Goal: Information Seeking & Learning: Learn about a topic

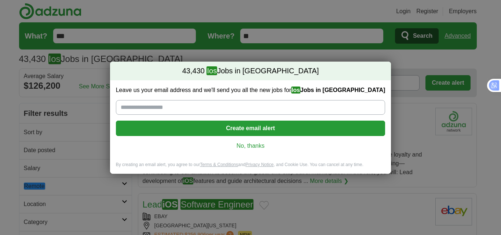
click at [256, 144] on link "No, thanks" at bounding box center [251, 146] width 258 height 8
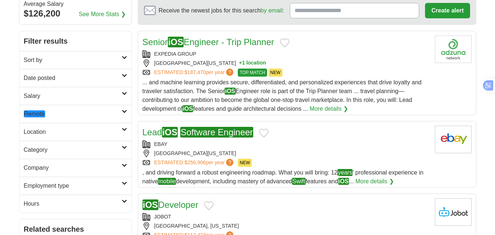
scroll to position [73, 0]
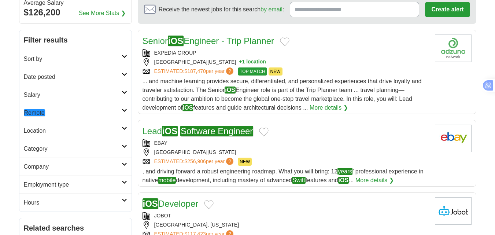
click at [61, 76] on h2 "Date posted" at bounding box center [73, 77] width 98 height 9
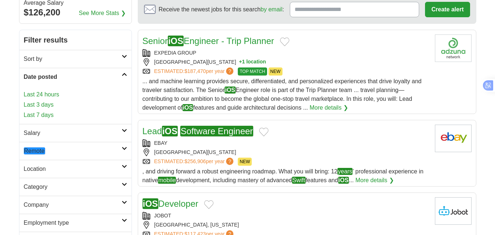
click at [45, 92] on link "Last 24 hours" at bounding box center [75, 94] width 103 height 9
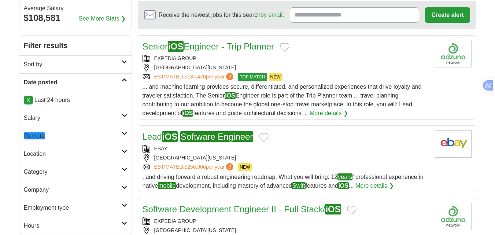
scroll to position [73, 0]
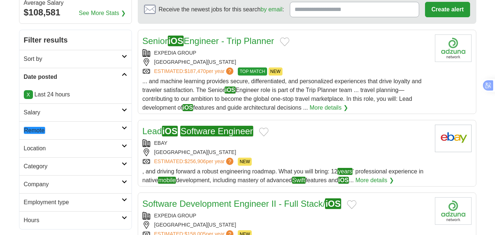
click at [40, 132] on em "Remote" at bounding box center [34, 130] width 21 height 7
click at [44, 148] on em "Remote" at bounding box center [34, 147] width 21 height 7
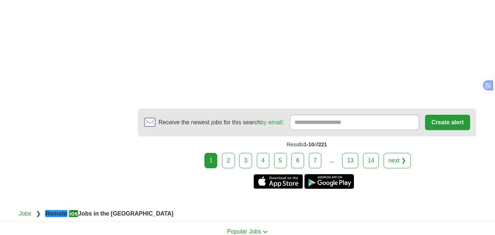
scroll to position [1137, 0]
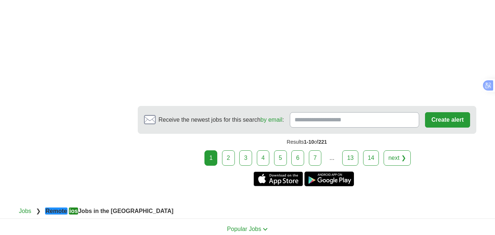
click at [231, 150] on link "2" at bounding box center [228, 157] width 13 height 15
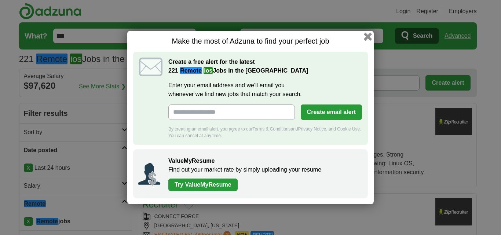
click at [369, 34] on button "button" at bounding box center [368, 37] width 8 height 8
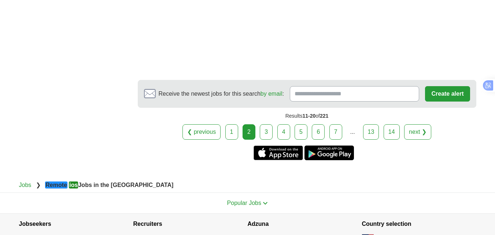
scroll to position [1173, 0]
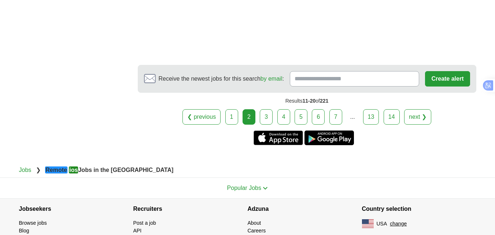
click at [270, 109] on link "3" at bounding box center [266, 116] width 13 height 15
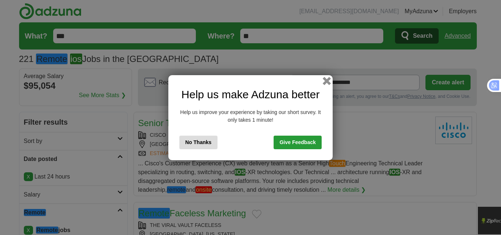
click at [328, 80] on button "button" at bounding box center [327, 81] width 8 height 8
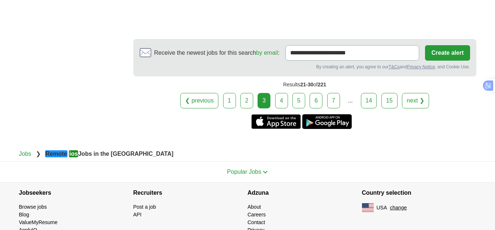
scroll to position [1173, 0]
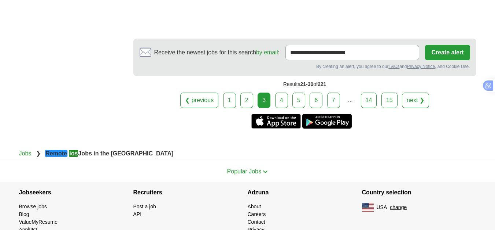
click at [282, 92] on link "4" at bounding box center [281, 99] width 13 height 15
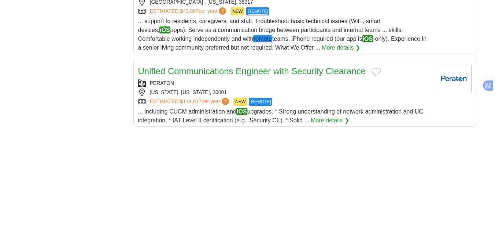
scroll to position [880, 0]
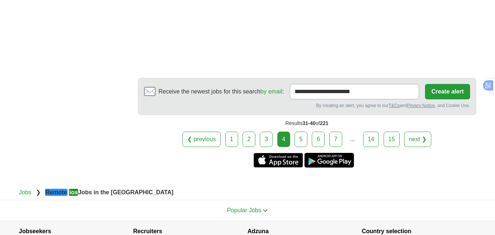
scroll to position [1137, 0]
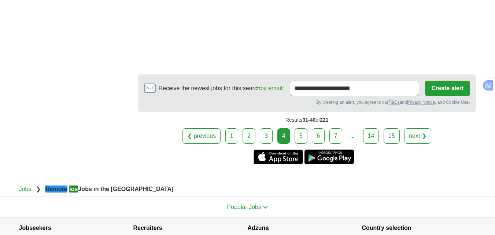
click at [297, 128] on link "5" at bounding box center [301, 135] width 13 height 15
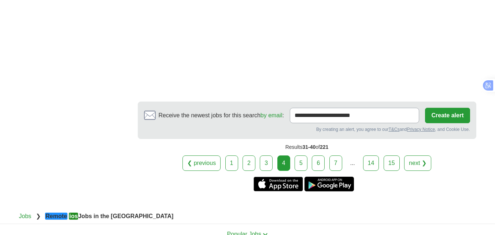
scroll to position [1171, 0]
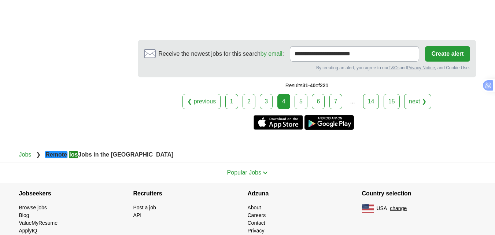
click at [299, 94] on link "5" at bounding box center [301, 101] width 13 height 15
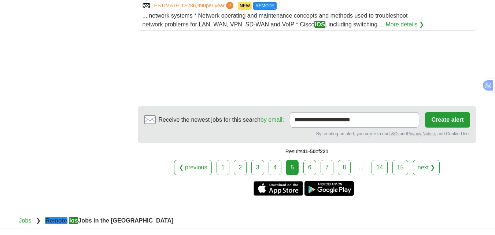
scroll to position [990, 0]
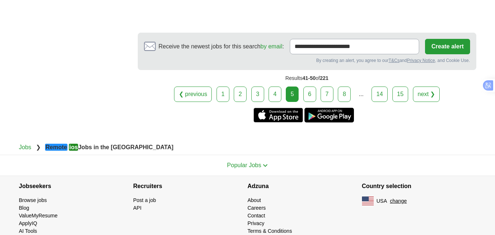
click at [315, 96] on link "6" at bounding box center [310, 94] width 13 height 15
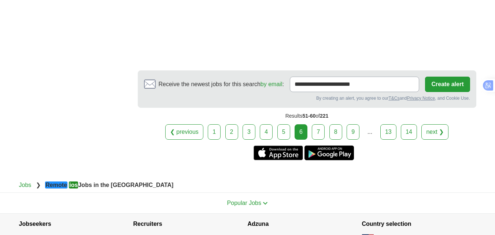
scroll to position [990, 0]
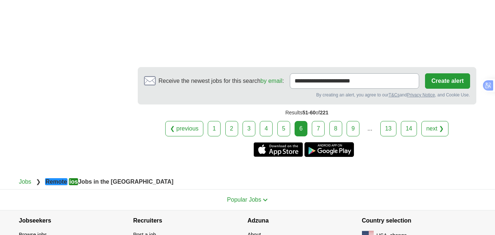
click at [320, 130] on link "7" at bounding box center [318, 128] width 13 height 15
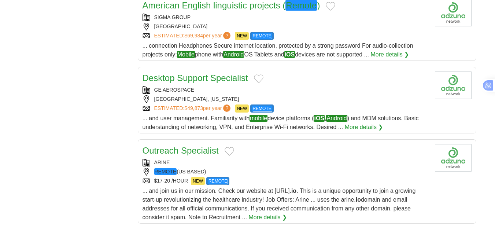
scroll to position [843, 0]
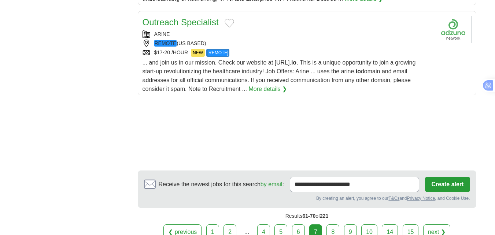
click at [335, 224] on link "8" at bounding box center [333, 231] width 13 height 15
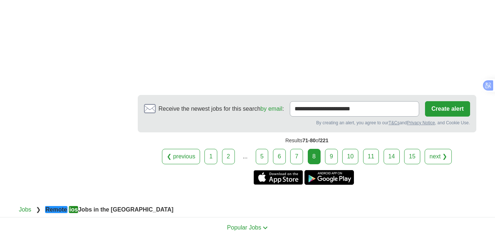
scroll to position [1100, 0]
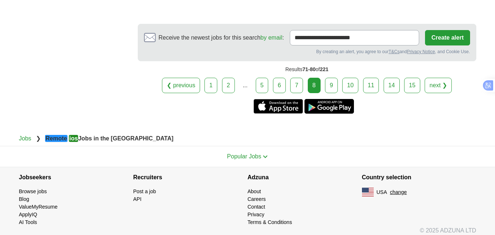
click at [334, 81] on link "9" at bounding box center [331, 85] width 13 height 15
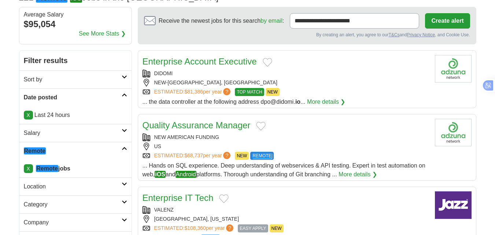
scroll to position [73, 0]
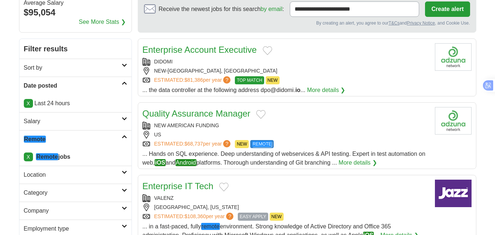
click at [122, 63] on link "Sort by" at bounding box center [75, 68] width 112 height 18
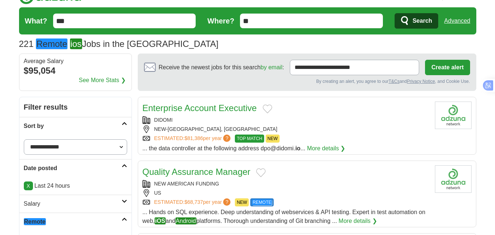
scroll to position [0, 0]
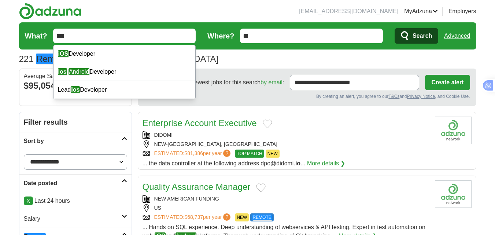
click at [112, 43] on input "***" at bounding box center [124, 36] width 143 height 15
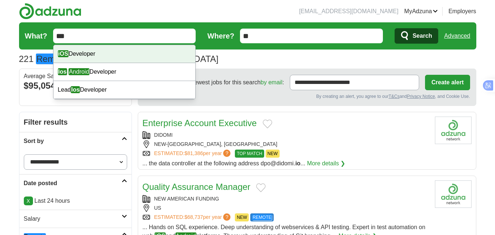
click at [102, 52] on div "iOS Developer" at bounding box center [125, 54] width 142 height 18
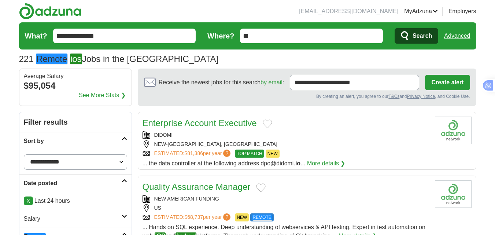
click at [107, 37] on input "**********" at bounding box center [124, 36] width 143 height 15
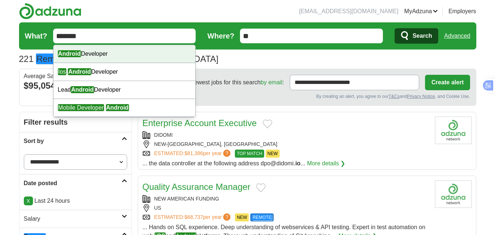
click at [98, 50] on div "Android Developer" at bounding box center [125, 54] width 142 height 18
type input "**********"
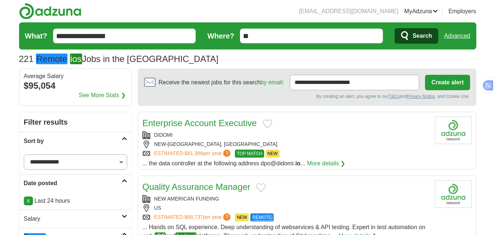
click at [409, 38] on icon "submit" at bounding box center [405, 36] width 9 height 10
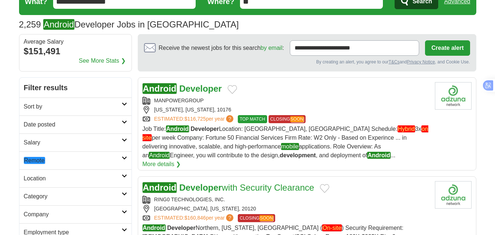
scroll to position [73, 0]
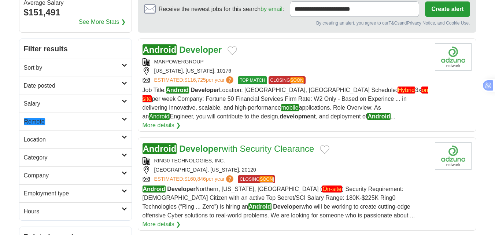
click at [51, 82] on h2 "Date posted" at bounding box center [73, 85] width 98 height 9
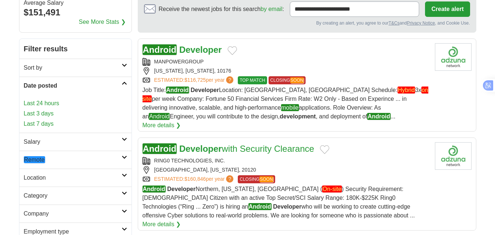
click at [47, 102] on link "Last 24 hours" at bounding box center [75, 103] width 103 height 9
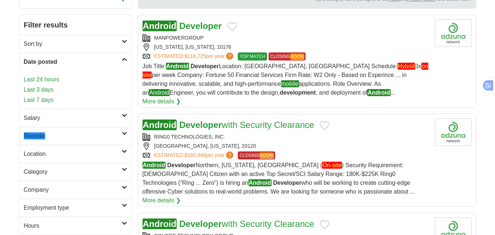
scroll to position [110, 0]
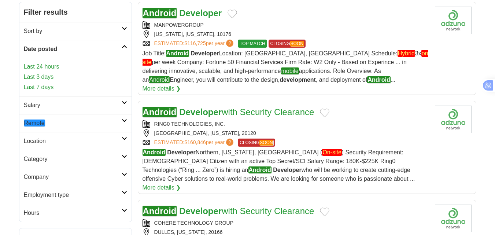
click at [48, 66] on link "Last 24 hours" at bounding box center [75, 66] width 103 height 9
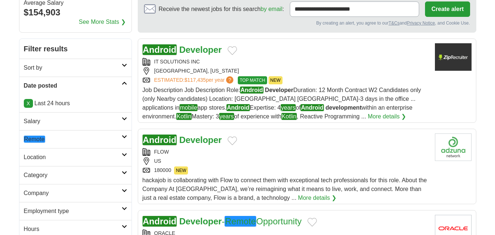
click at [39, 137] on em "Remote" at bounding box center [34, 139] width 21 height 7
click at [41, 157] on em "Remote" at bounding box center [34, 156] width 21 height 7
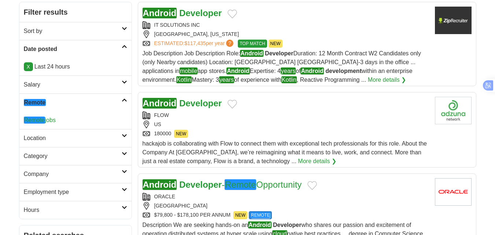
click at [43, 138] on h2 "Location" at bounding box center [73, 138] width 98 height 9
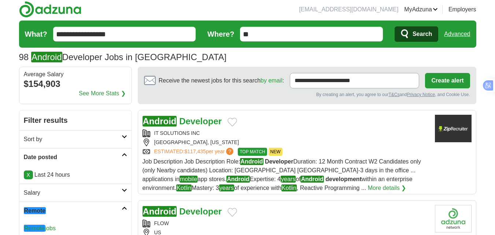
scroll to position [0, 0]
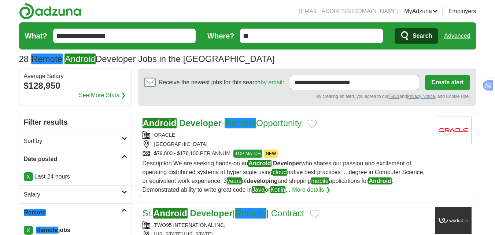
click at [131, 35] on input "**********" at bounding box center [124, 36] width 143 height 15
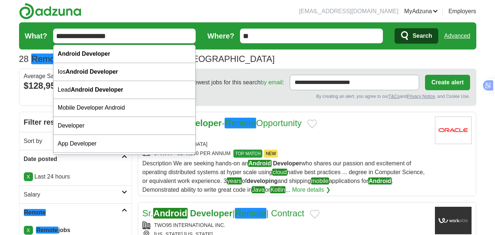
click at [131, 35] on input "**********" at bounding box center [124, 36] width 143 height 15
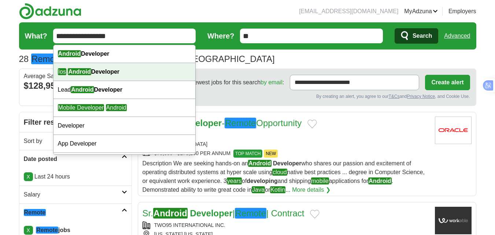
click at [112, 69] on strong "Android Developer" at bounding box center [94, 71] width 52 height 7
type input "**********"
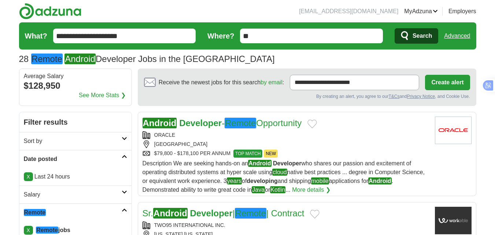
click at [140, 33] on input "**********" at bounding box center [124, 36] width 143 height 15
type input "**********"
click at [423, 36] on span "Search" at bounding box center [422, 36] width 19 height 15
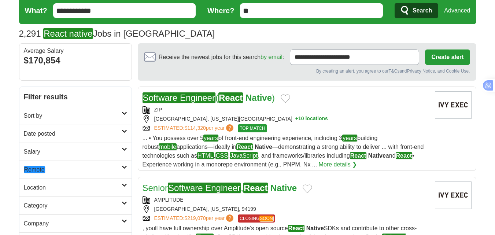
scroll to position [37, 0]
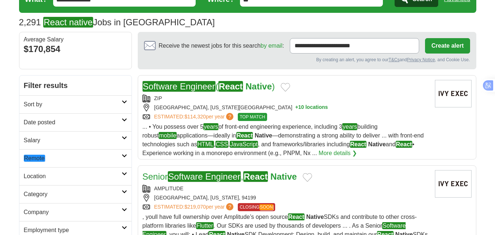
click at [66, 119] on h2 "Date posted" at bounding box center [73, 122] width 98 height 9
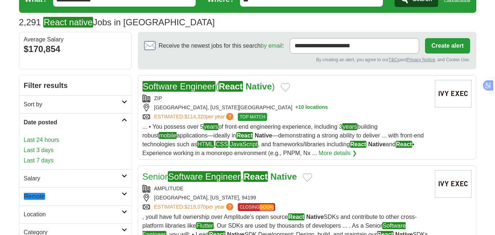
click at [52, 138] on link "Last 24 hours" at bounding box center [75, 140] width 103 height 9
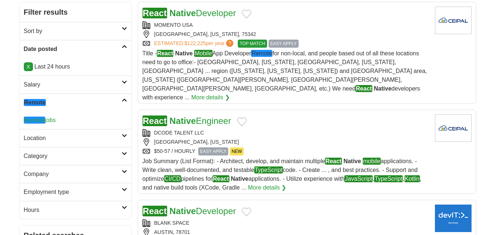
click at [40, 118] on em "Remote" at bounding box center [34, 120] width 21 height 7
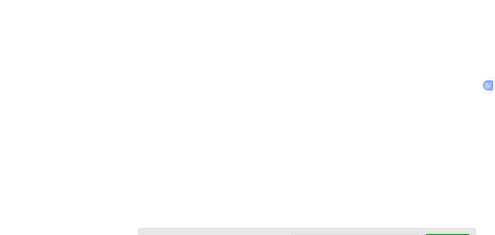
scroll to position [1173, 0]
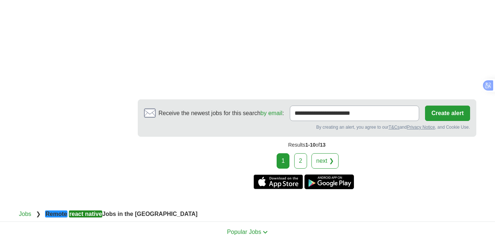
click at [303, 153] on link "2" at bounding box center [300, 160] width 13 height 15
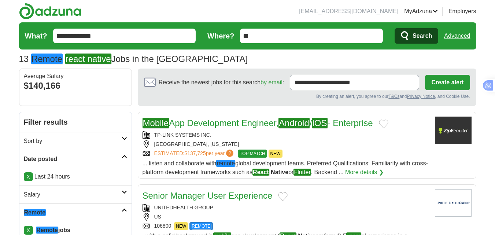
click at [118, 38] on input "**********" at bounding box center [124, 36] width 143 height 15
type input "*******"
drag, startPoint x: 419, startPoint y: 33, endPoint x: 353, endPoint y: 0, distance: 73.3
click at [419, 33] on span "Search" at bounding box center [422, 36] width 19 height 15
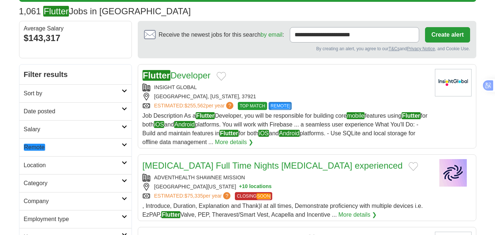
scroll to position [73, 0]
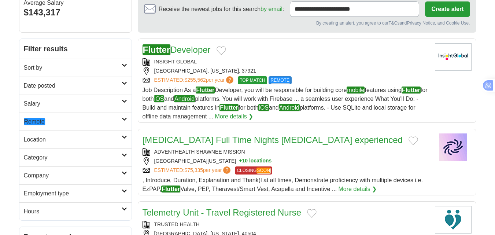
click at [56, 87] on h2 "Date posted" at bounding box center [73, 85] width 98 height 9
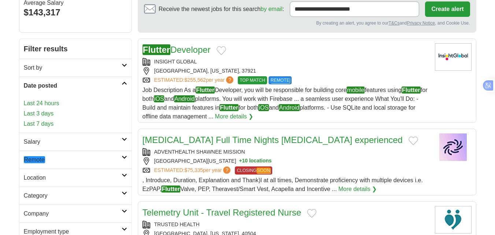
click at [46, 102] on link "Last 24 hours" at bounding box center [75, 103] width 103 height 9
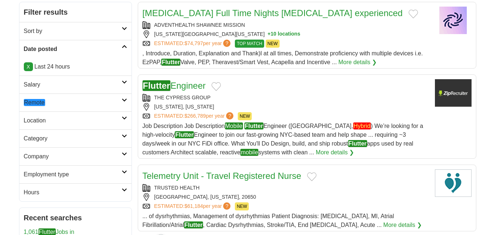
click at [36, 105] on em "Remote" at bounding box center [34, 102] width 21 height 7
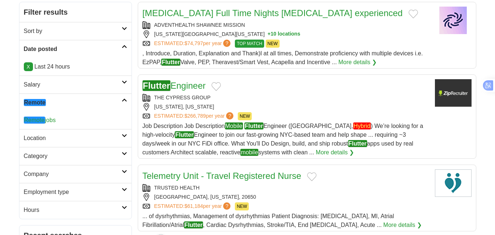
click at [40, 118] on em "Remote" at bounding box center [34, 120] width 21 height 7
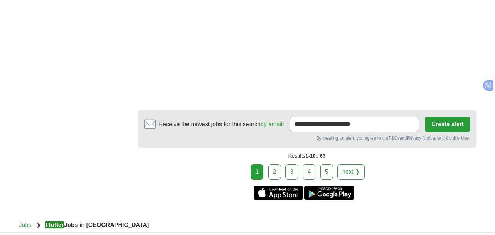
scroll to position [1137, 0]
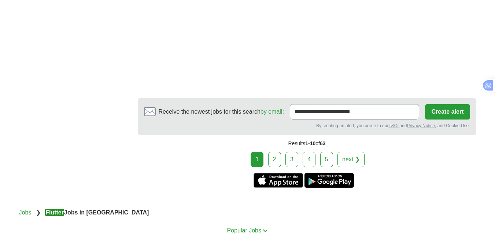
click at [281, 152] on link "2" at bounding box center [274, 159] width 13 height 15
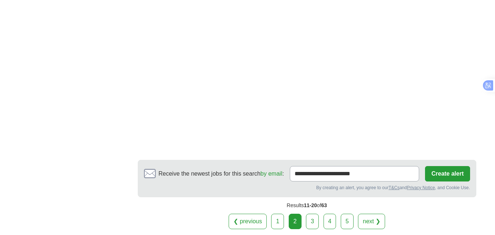
scroll to position [990, 0]
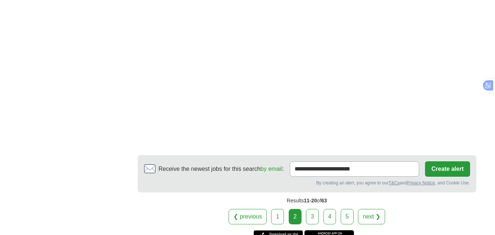
click at [316, 209] on link "3" at bounding box center [312, 216] width 13 height 15
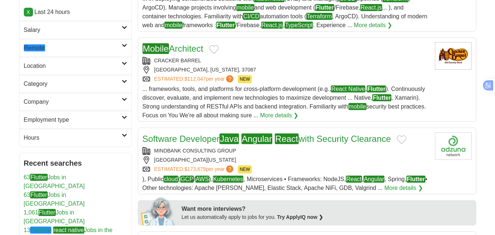
scroll to position [73, 0]
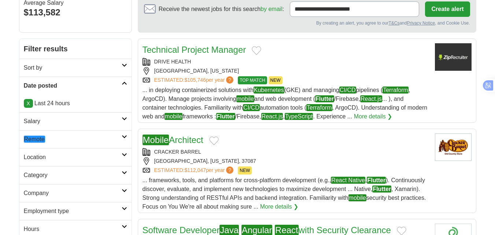
click at [39, 140] on em "Remote" at bounding box center [34, 139] width 21 height 7
click at [42, 154] on em "Remote" at bounding box center [34, 156] width 21 height 7
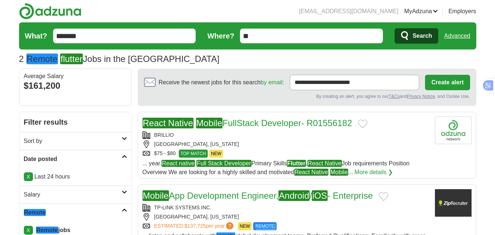
click at [94, 33] on input "*******" at bounding box center [124, 36] width 143 height 15
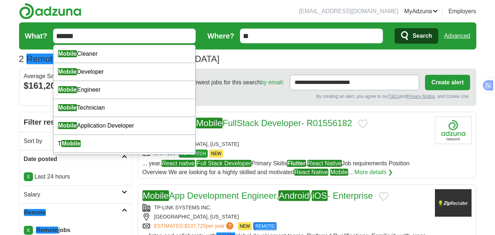
type input "******"
click at [414, 30] on span "Search" at bounding box center [422, 36] width 19 height 15
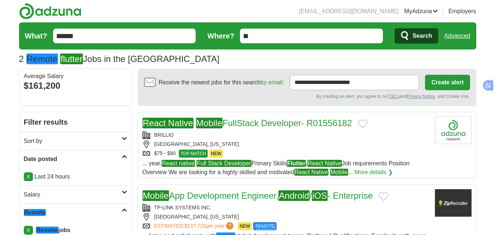
click at [403, 33] on icon "submit" at bounding box center [405, 35] width 7 height 9
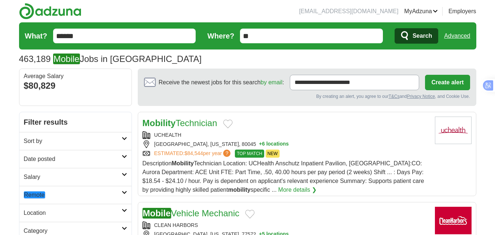
click at [48, 154] on link "Date posted" at bounding box center [75, 159] width 112 height 18
click at [45, 174] on link "Last 24 hours" at bounding box center [75, 176] width 103 height 9
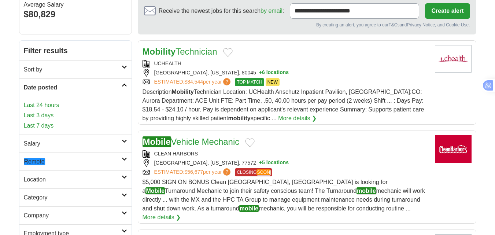
scroll to position [73, 0]
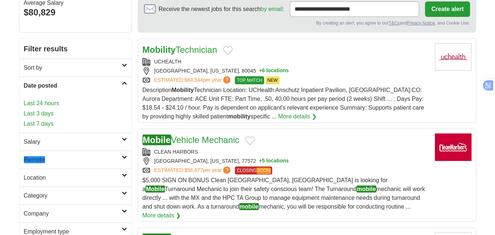
click at [43, 159] on em "Remote" at bounding box center [34, 159] width 21 height 7
click at [42, 176] on em "Remote" at bounding box center [34, 177] width 21 height 7
click at [44, 100] on link "Last 24 hours" at bounding box center [75, 103] width 103 height 9
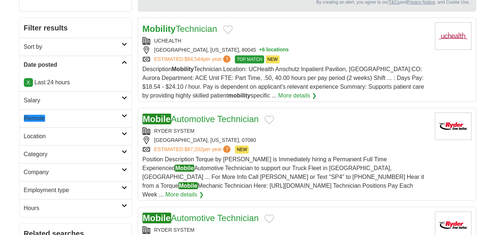
scroll to position [110, 0]
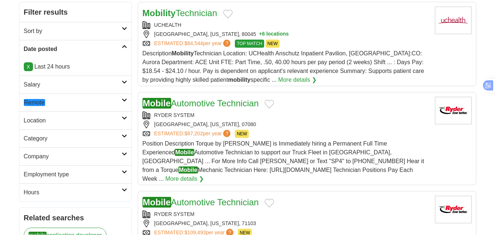
click at [31, 106] on em "Remote" at bounding box center [34, 102] width 21 height 7
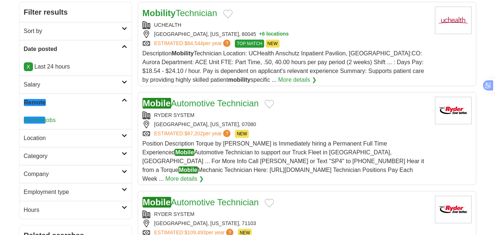
click at [38, 121] on em "Remote" at bounding box center [34, 120] width 21 height 7
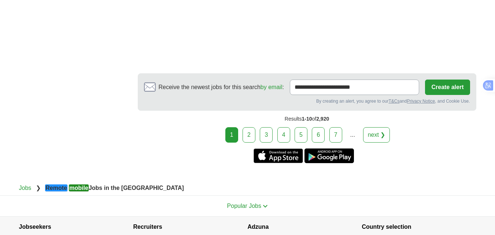
scroll to position [1540, 0]
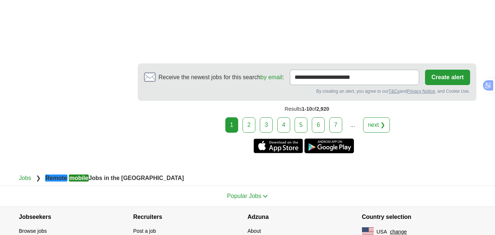
click at [252, 117] on link "2" at bounding box center [249, 124] width 13 height 15
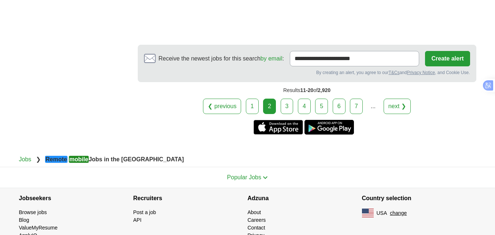
scroll to position [1448, 0]
click at [285, 98] on link "3" at bounding box center [287, 105] width 13 height 15
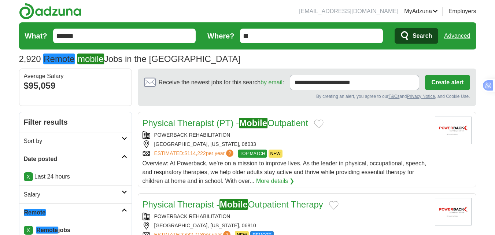
click at [94, 39] on input "******" at bounding box center [124, 36] width 143 height 15
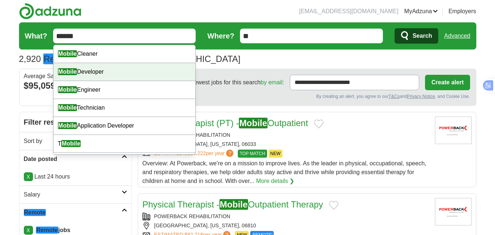
click at [93, 72] on div "Mobile Developer" at bounding box center [125, 72] width 142 height 18
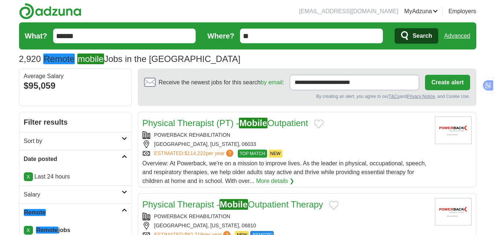
type input "**********"
click at [414, 37] on span "Search" at bounding box center [422, 36] width 19 height 15
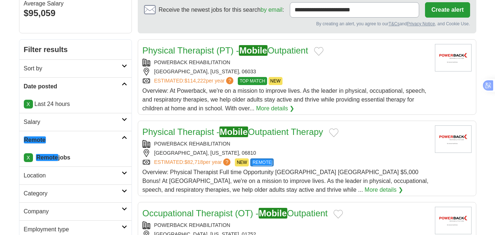
scroll to position [73, 0]
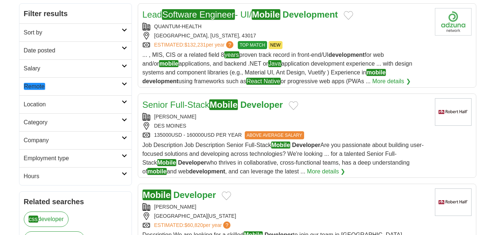
scroll to position [110, 0]
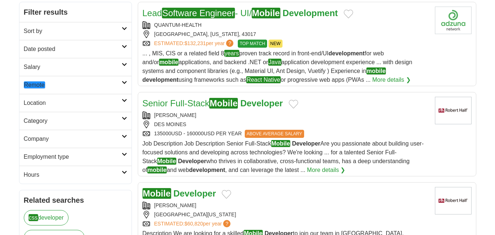
click at [50, 50] on h2 "Date posted" at bounding box center [73, 49] width 98 height 9
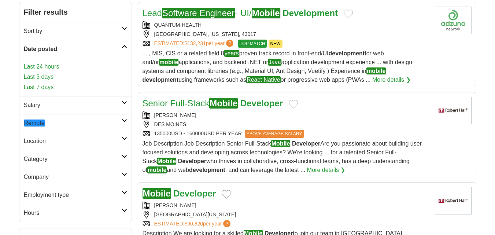
click at [46, 66] on link "Last 24 hours" at bounding box center [75, 66] width 103 height 9
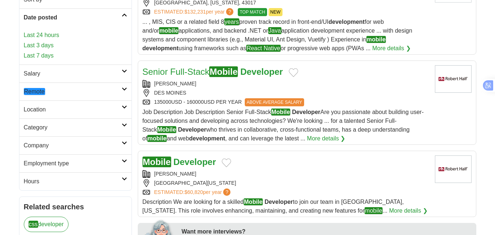
scroll to position [147, 0]
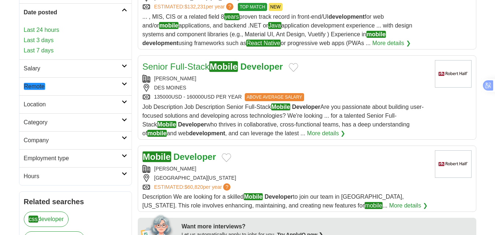
click at [35, 84] on em "Remote" at bounding box center [34, 86] width 21 height 7
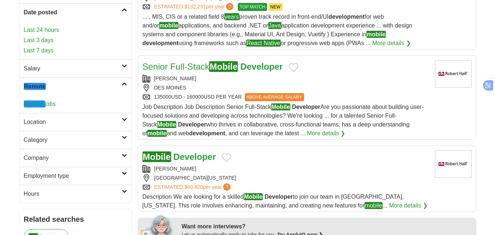
click at [41, 104] on em "Remote" at bounding box center [34, 103] width 21 height 7
click at [51, 102] on link "Remote jobs" at bounding box center [40, 103] width 32 height 7
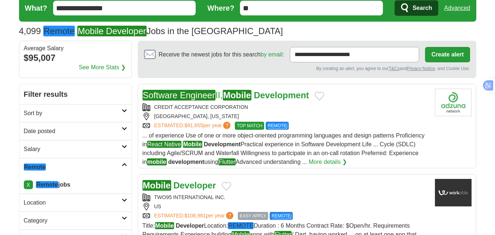
scroll to position [73, 0]
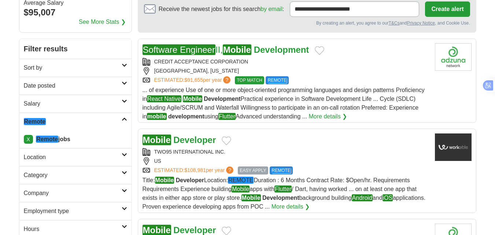
click at [50, 87] on h2 "Date posted" at bounding box center [73, 85] width 98 height 9
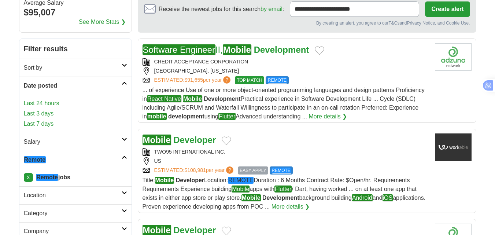
click at [49, 103] on link "Last 24 hours" at bounding box center [75, 103] width 103 height 9
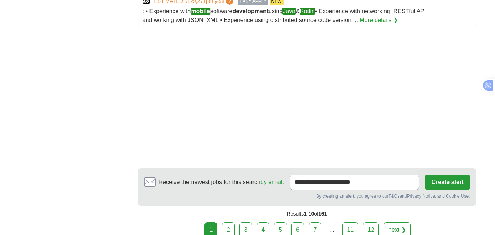
scroll to position [1173, 0]
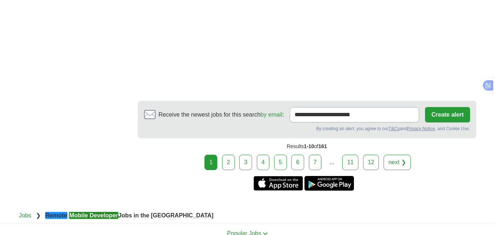
click at [234, 155] on link "2" at bounding box center [228, 162] width 13 height 15
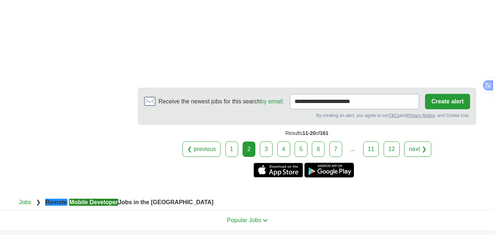
scroll to position [1111, 0]
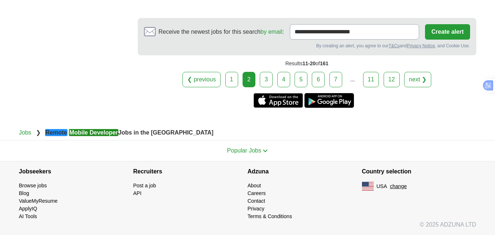
click at [263, 78] on link "3" at bounding box center [266, 79] width 13 height 15
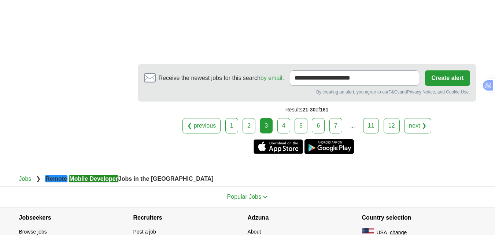
scroll to position [1119, 0]
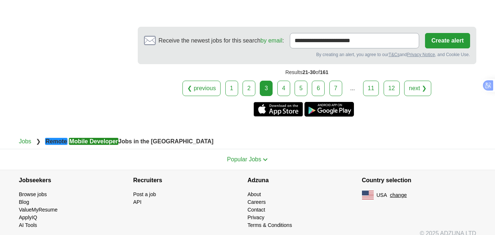
click at [282, 81] on link "4" at bounding box center [284, 88] width 13 height 15
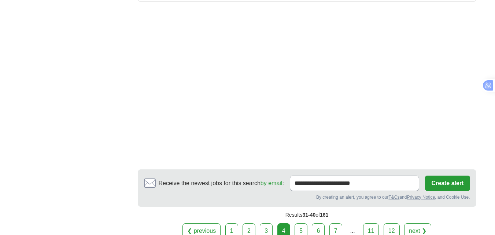
scroll to position [1100, 0]
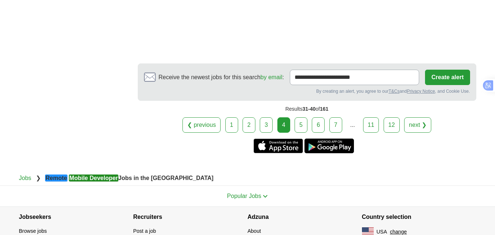
click at [299, 117] on link "5" at bounding box center [301, 124] width 13 height 15
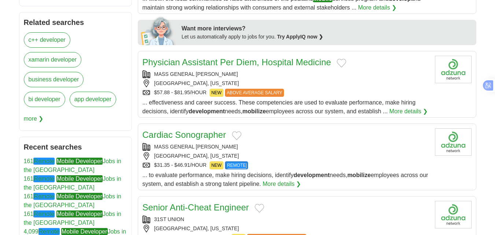
scroll to position [330, 0]
